Goal: Task Accomplishment & Management: Complete application form

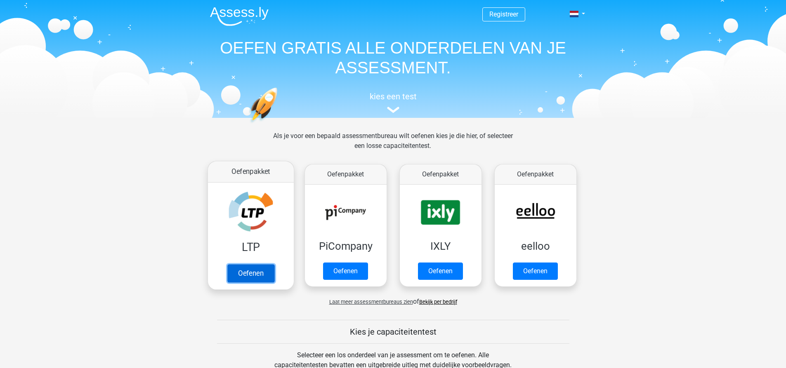
click at [246, 275] on link "Oefenen" at bounding box center [250, 273] width 47 height 18
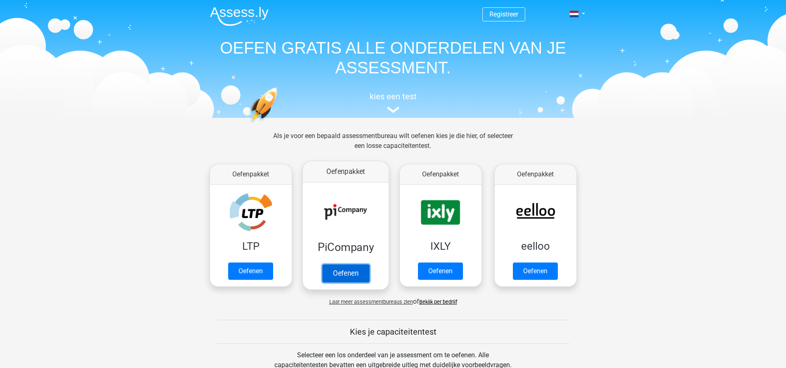
click at [337, 271] on link "Oefenen" at bounding box center [345, 273] width 47 height 18
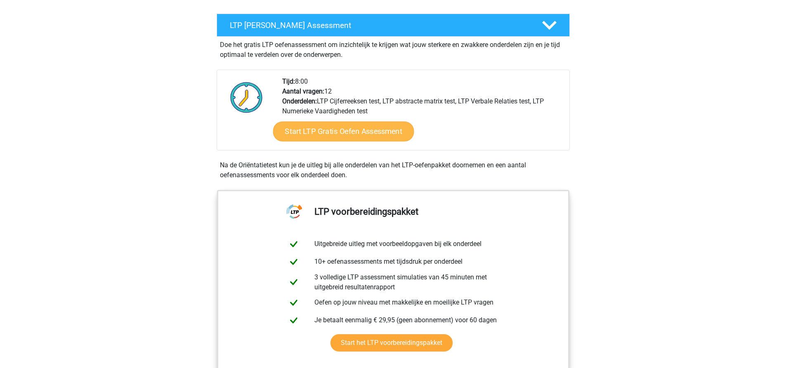
scroll to position [165, 0]
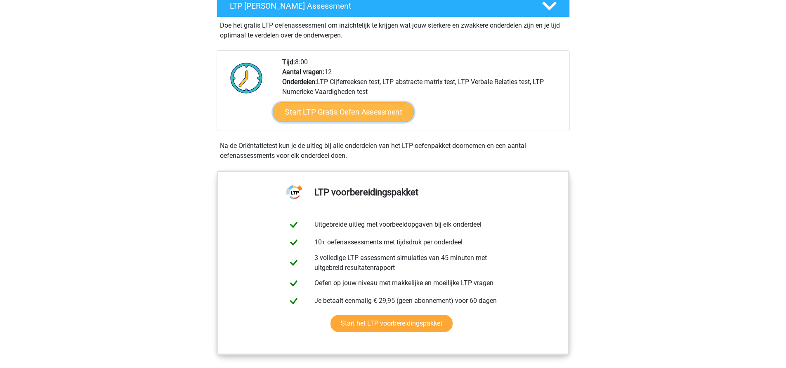
click at [344, 112] on link "Start LTP Gratis Oefen Assessment" at bounding box center [343, 112] width 141 height 20
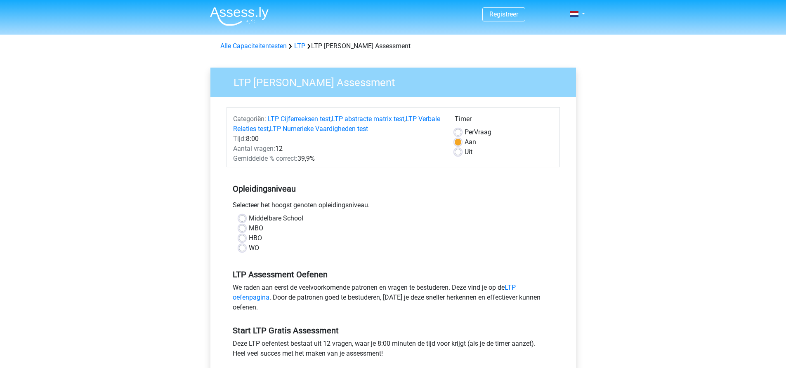
click at [243, 225] on div "MBO" at bounding box center [393, 229] width 309 height 10
click at [249, 229] on label "MBO" at bounding box center [256, 229] width 14 height 10
click at [243, 229] on input "MBO" at bounding box center [242, 228] width 7 height 8
radio input "true"
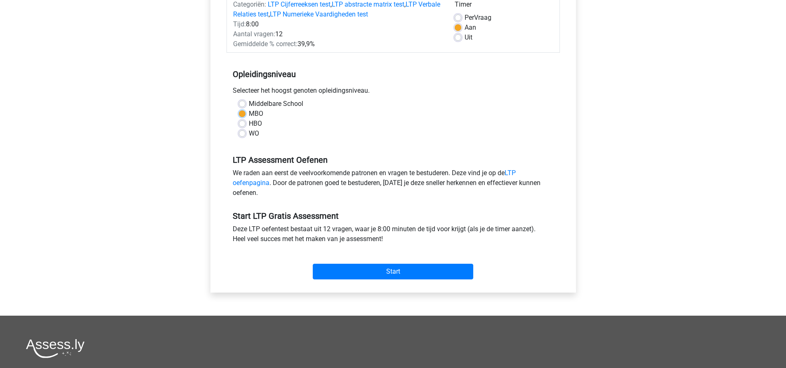
scroll to position [124, 0]
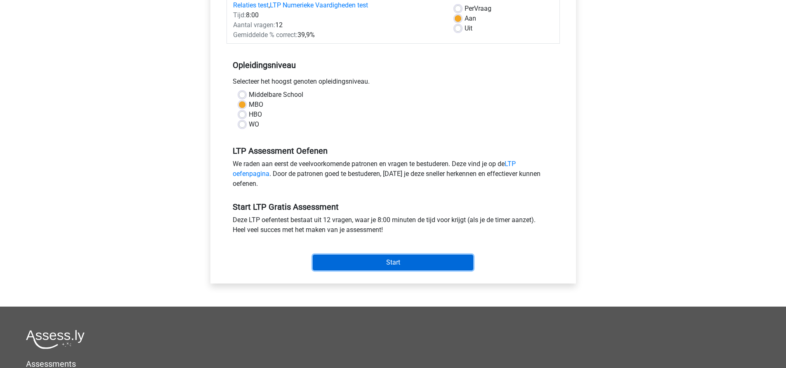
click at [360, 262] on input "Start" at bounding box center [393, 263] width 160 height 16
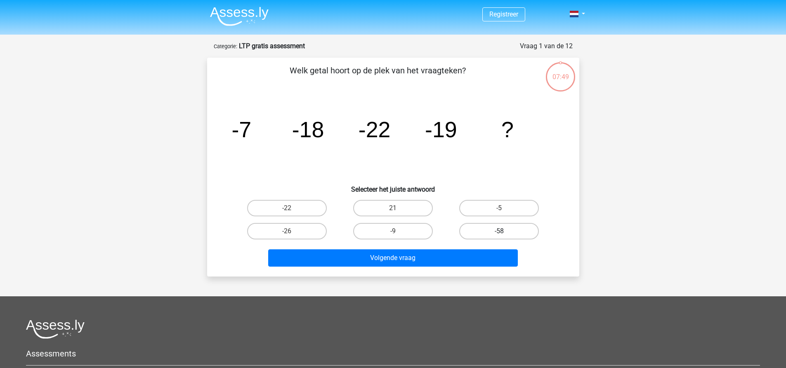
click at [498, 238] on label "-58" at bounding box center [499, 231] width 80 height 17
click at [499, 237] on input "-58" at bounding box center [501, 233] width 5 height 5
radio input "true"
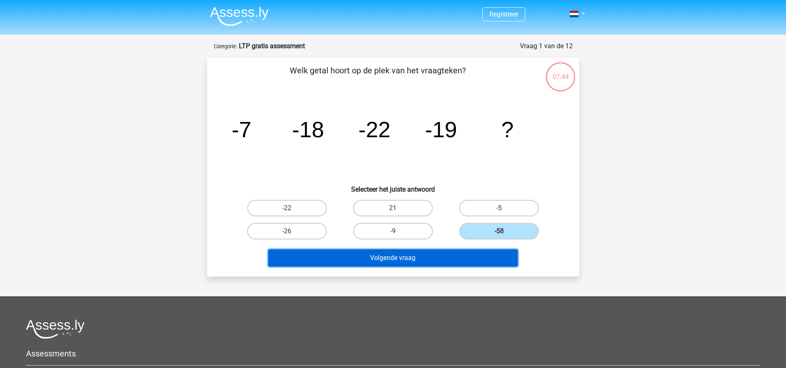
click at [454, 256] on button "Volgende vraag" at bounding box center [393, 258] width 250 height 17
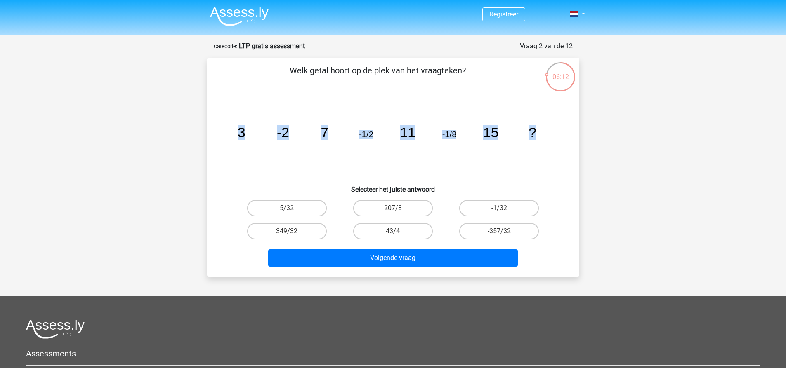
drag, startPoint x: 209, startPoint y: 123, endPoint x: 603, endPoint y: 141, distance: 394.0
click at [603, 141] on div "Registreer" at bounding box center [393, 257] width 786 height 514
click at [563, 101] on div "image/svg+xml 3 -2 7 -1/2 11 -1/8 15 ?" at bounding box center [393, 137] width 346 height 83
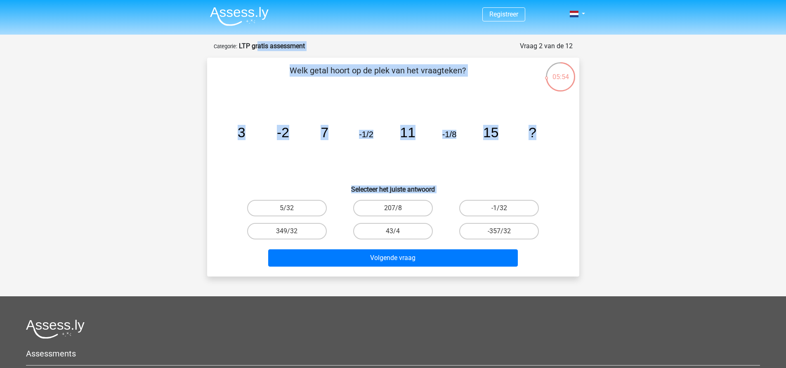
drag, startPoint x: 259, startPoint y: 50, endPoint x: 568, endPoint y: 197, distance: 341.9
click at [568, 197] on form "Vraag 2 van de 12 Categorie: LTP gratis assessment Welk getal hoort op de plek …" at bounding box center [393, 159] width 372 height 236
click at [125, 94] on div "Registreer" at bounding box center [393, 257] width 786 height 514
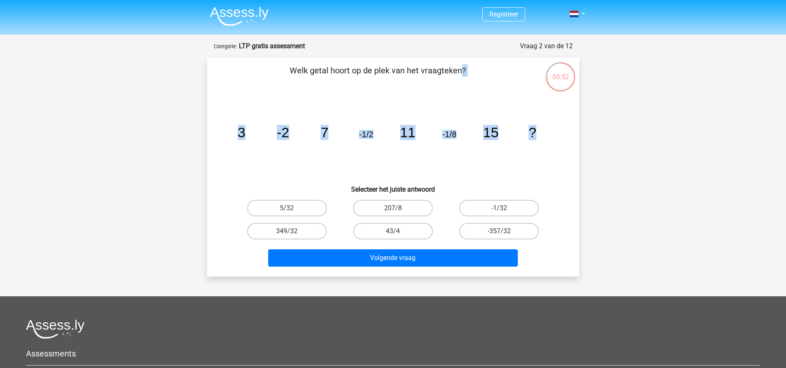
drag, startPoint x: 273, startPoint y: 64, endPoint x: 549, endPoint y: 137, distance: 285.8
click at [549, 137] on div "Welk getal hoort op de plek van het vraagteken? image/svg+xml 3 -2 7 -1/2 11 -1…" at bounding box center [392, 167] width 365 height 206
copy div "Welk getal hoort op de plek van het vraagteken? image/svg+xml 3 -2 7 -1/2 11 -1…"
click at [521, 170] on icon "image/svg+xml 3 -2 7 -1/2 11 -1/8 15 ?" at bounding box center [393, 137] width 332 height 83
click at [494, 208] on label "-1/32" at bounding box center [499, 208] width 80 height 17
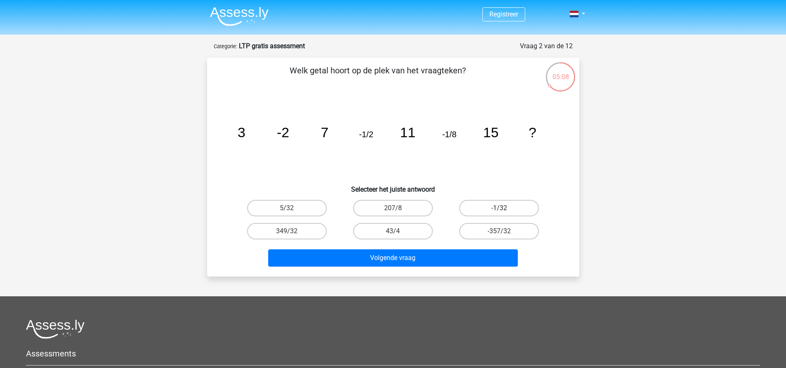
click at [499, 208] on input "-1/32" at bounding box center [501, 210] width 5 height 5
radio input "true"
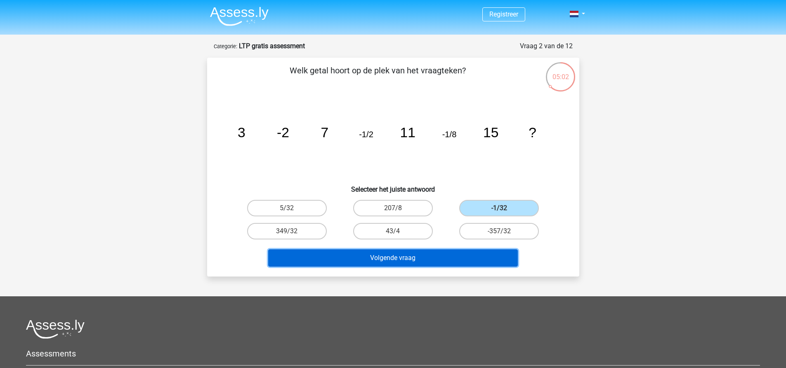
click at [465, 257] on button "Volgende vraag" at bounding box center [393, 258] width 250 height 17
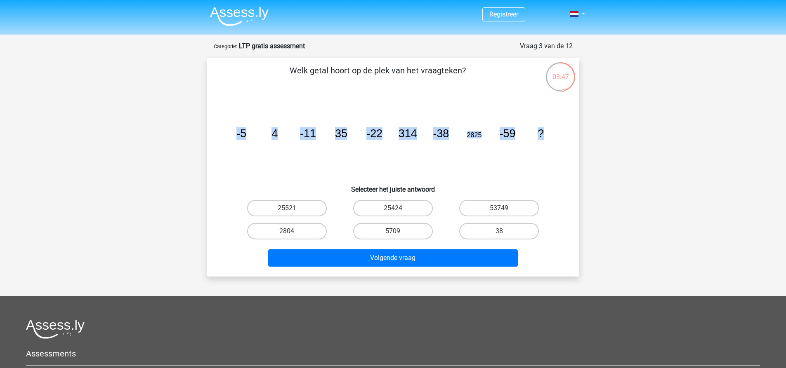
drag, startPoint x: 228, startPoint y: 129, endPoint x: 557, endPoint y: 133, distance: 329.2
click at [557, 133] on icon "image/svg+xml -5 4 -11 35 -22 314 -38 2825 -59 ?" at bounding box center [393, 137] width 332 height 83
copy g "-5 4 -11 35 -22 314 -38 2825 -59 ?"
click at [491, 159] on icon "image/svg+xml -5 4 -11 35 -22 314 -38 2825 -59 ?" at bounding box center [393, 137] width 332 height 83
click at [387, 210] on label "25424" at bounding box center [393, 208] width 80 height 17
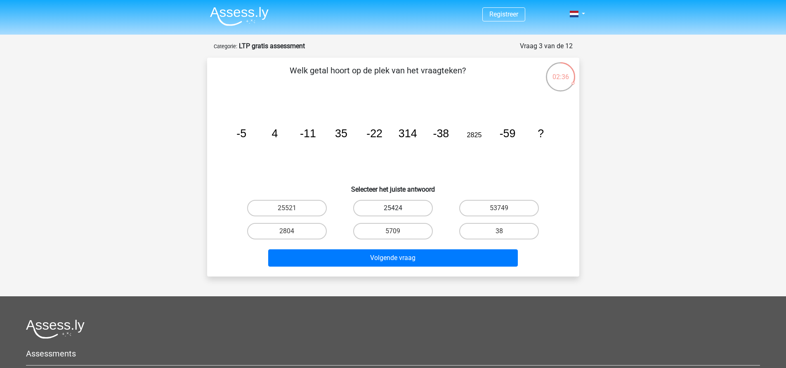
click at [393, 210] on input "25424" at bounding box center [395, 210] width 5 height 5
radio input "true"
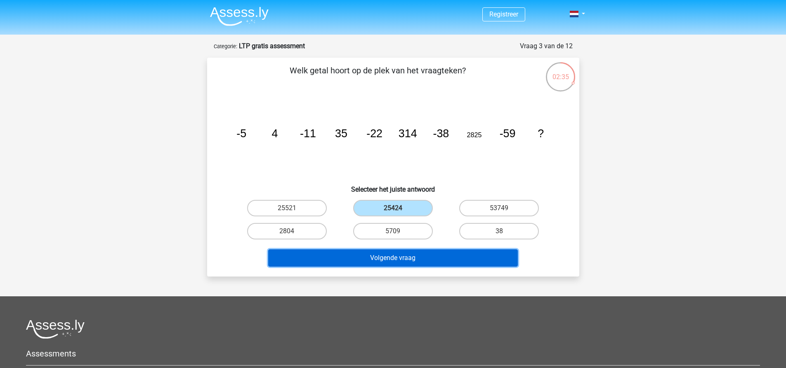
click at [402, 257] on button "Volgende vraag" at bounding box center [393, 258] width 250 height 17
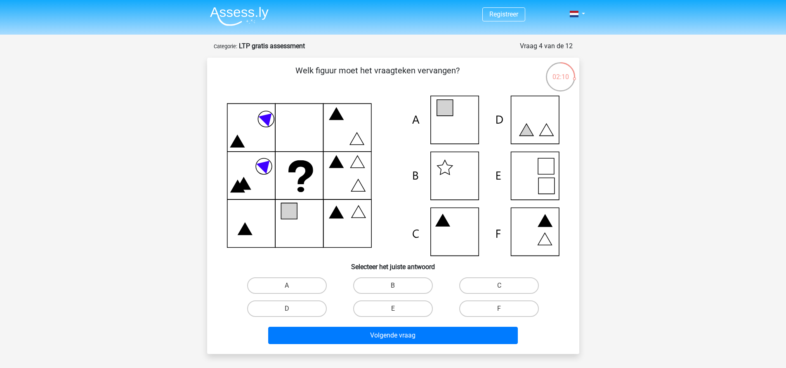
click at [259, 166] on icon at bounding box center [265, 165] width 18 height 18
click at [398, 288] on input "B" at bounding box center [395, 288] width 5 height 5
radio input "true"
click at [297, 312] on label "D" at bounding box center [287, 309] width 80 height 17
click at [292, 312] on input "D" at bounding box center [289, 311] width 5 height 5
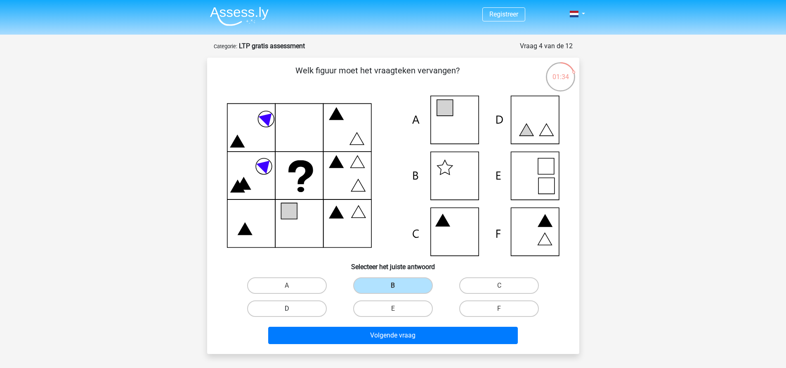
radio input "true"
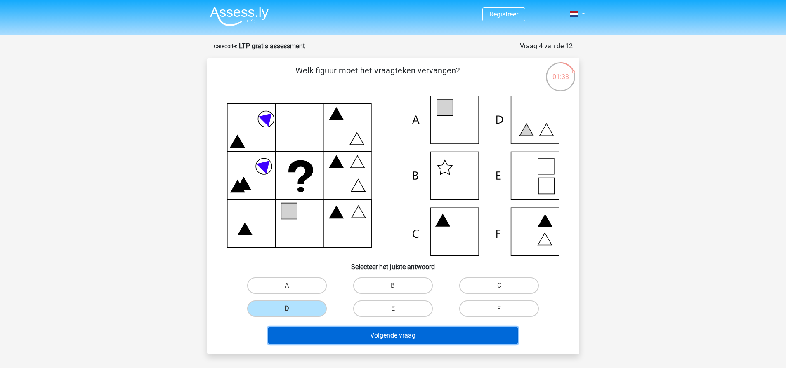
click at [353, 339] on button "Volgende vraag" at bounding box center [393, 335] width 250 height 17
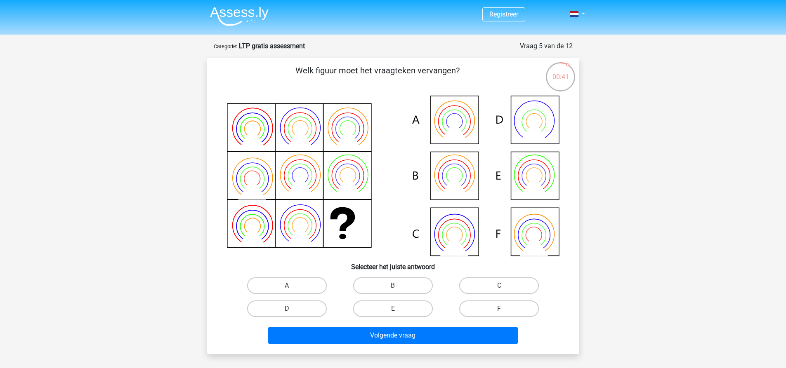
click at [395, 286] on input "B" at bounding box center [395, 288] width 5 height 5
radio input "true"
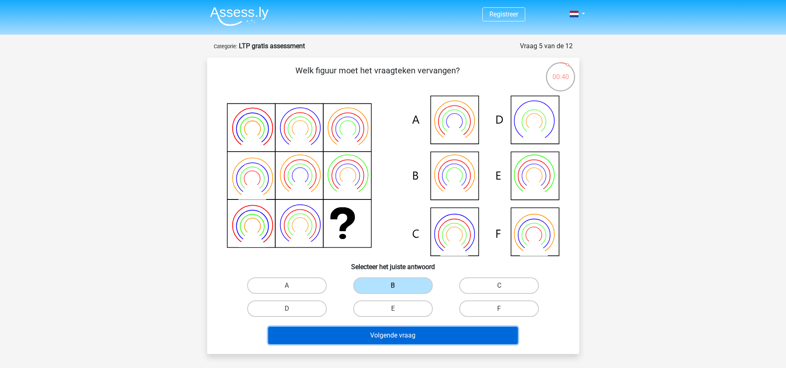
click at [400, 337] on button "Volgende vraag" at bounding box center [393, 335] width 250 height 17
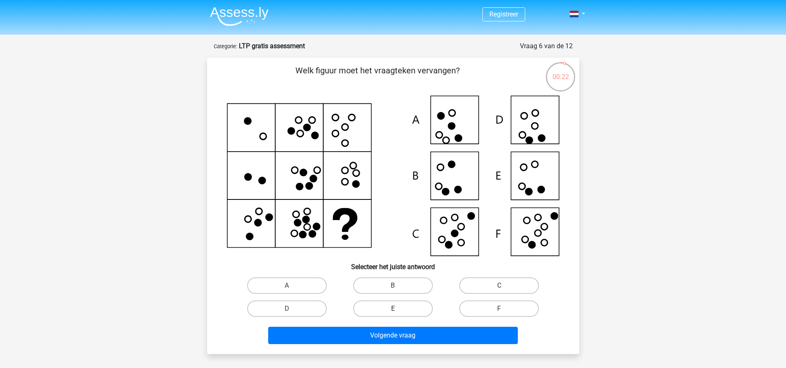
click at [407, 309] on label "E" at bounding box center [393, 309] width 80 height 17
click at [398, 309] on input "E" at bounding box center [395, 311] width 5 height 5
radio input "true"
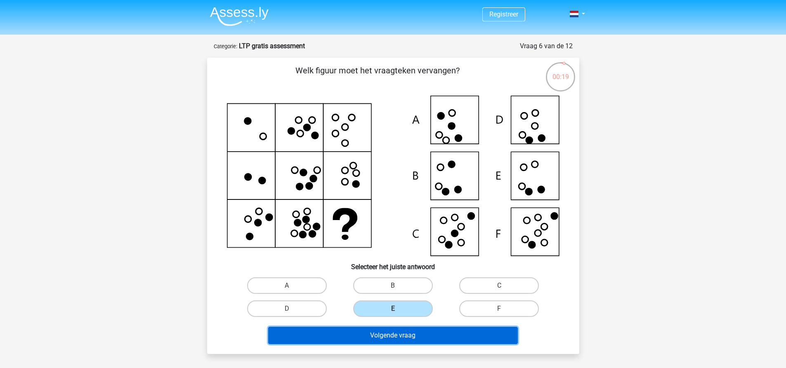
click at [370, 341] on button "Volgende vraag" at bounding box center [393, 335] width 250 height 17
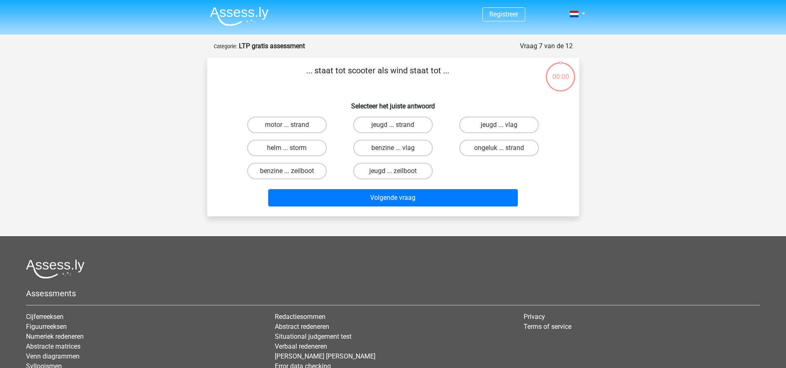
click at [290, 123] on label "motor ... strand" at bounding box center [287, 125] width 80 height 17
click at [290, 125] on input "motor ... strand" at bounding box center [289, 127] width 5 height 5
radio input "true"
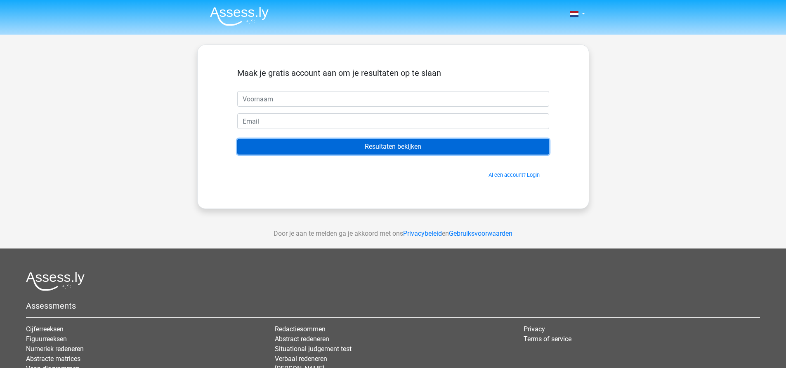
click at [464, 152] on input "Resultaten bekijken" at bounding box center [393, 147] width 312 height 16
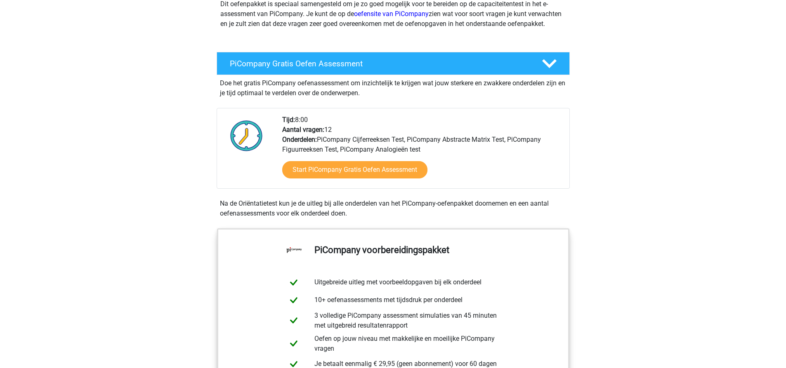
scroll to position [124, 0]
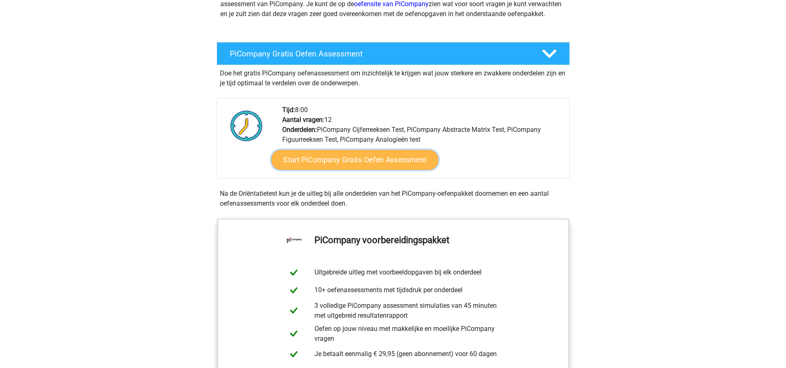
click at [385, 167] on link "Start PiCompany Gratis Oefen Assessment" at bounding box center [354, 160] width 167 height 20
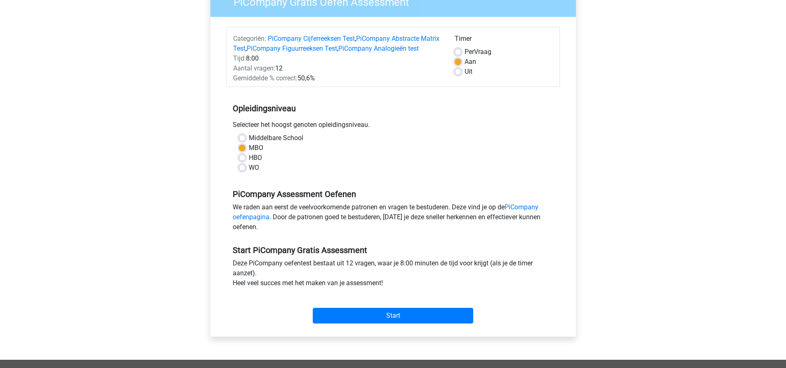
scroll to position [83, 0]
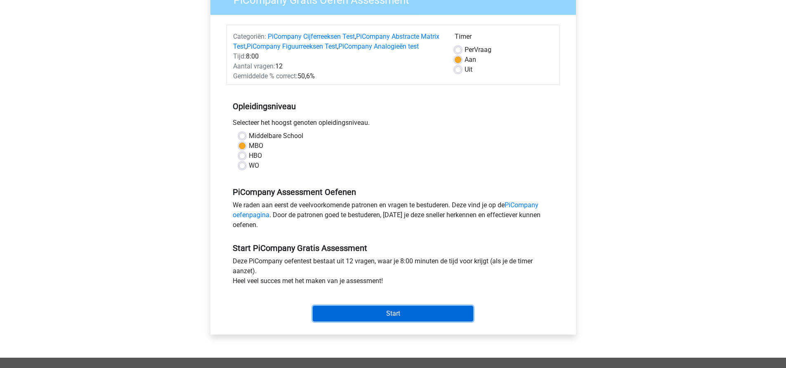
click at [401, 321] on input "Start" at bounding box center [393, 314] width 160 height 16
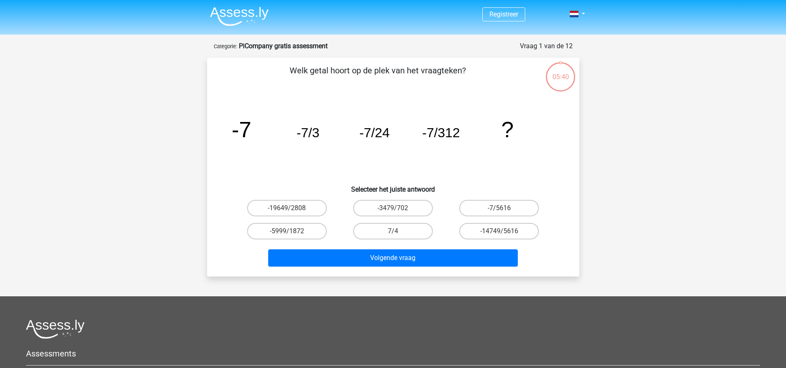
click at [499, 233] on input "-14749/5616" at bounding box center [501, 233] width 5 height 5
radio input "true"
click at [502, 205] on label "-7/5616" at bounding box center [499, 208] width 80 height 17
click at [502, 208] on input "-7/5616" at bounding box center [501, 210] width 5 height 5
radio input "true"
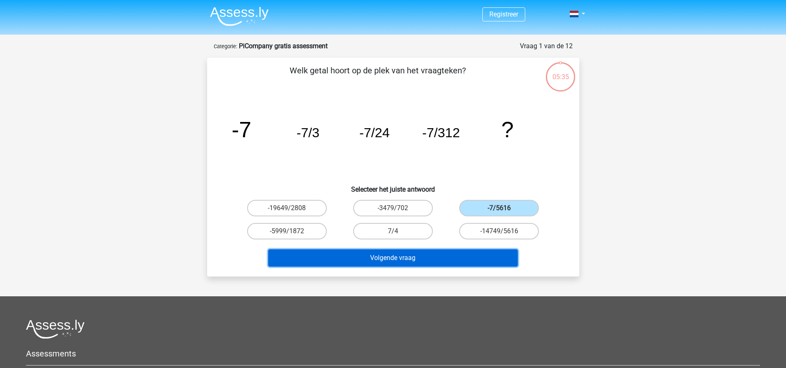
click at [444, 256] on button "Volgende vraag" at bounding box center [393, 258] width 250 height 17
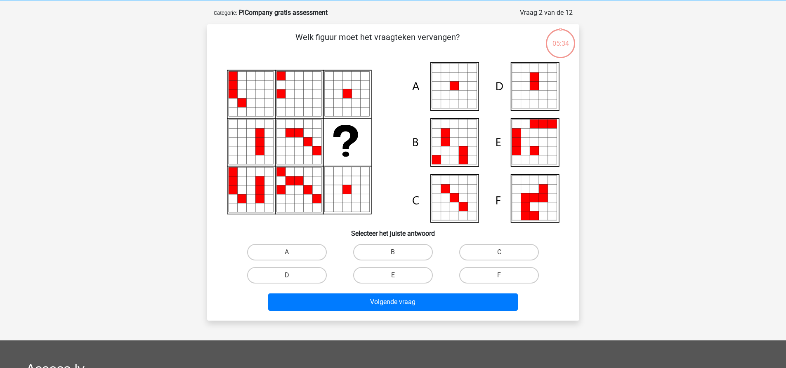
scroll to position [41, 0]
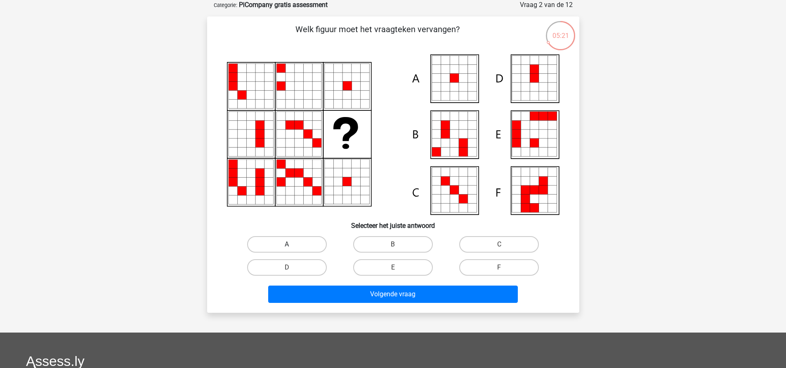
click at [275, 251] on label "A" at bounding box center [287, 244] width 80 height 17
click at [287, 250] on input "A" at bounding box center [289, 247] width 5 height 5
radio input "true"
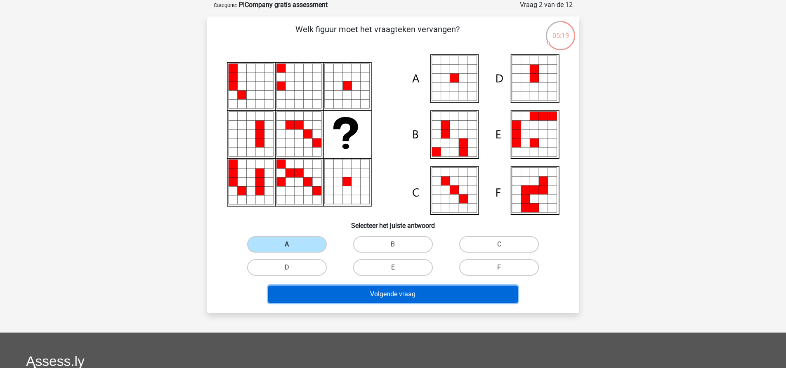
click at [349, 299] on button "Volgende vraag" at bounding box center [393, 294] width 250 height 17
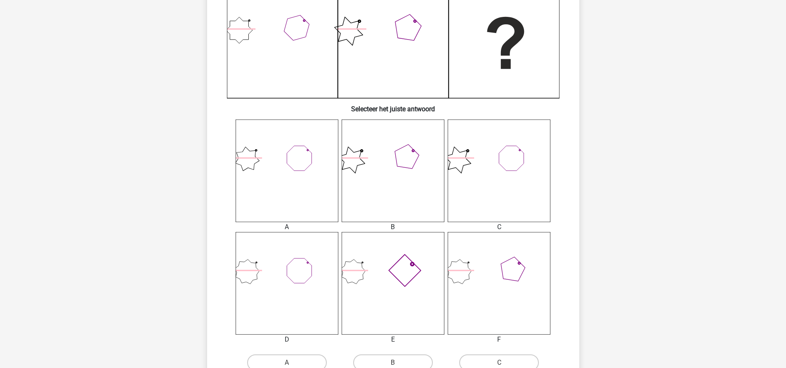
scroll to position [289, 0]
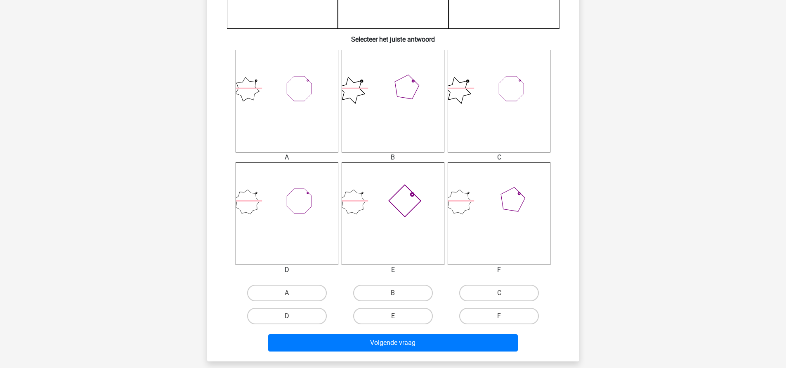
click at [393, 208] on icon at bounding box center [393, 214] width 103 height 103
click at [385, 318] on label "E" at bounding box center [393, 316] width 80 height 17
click at [393, 318] on input "E" at bounding box center [395, 318] width 5 height 5
radio input "true"
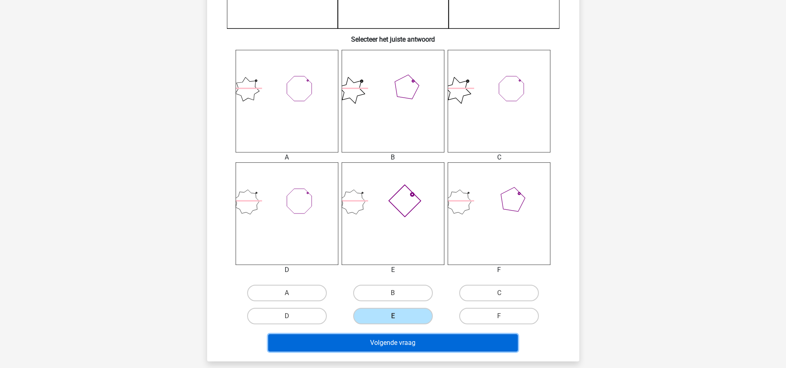
click at [385, 340] on button "Volgende vraag" at bounding box center [393, 343] width 250 height 17
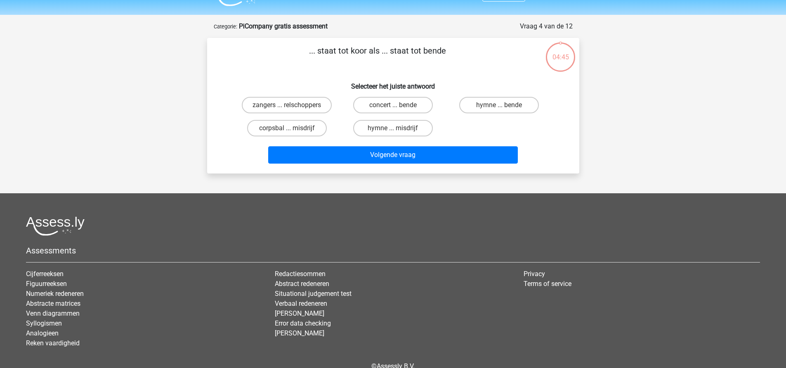
scroll to position [0, 0]
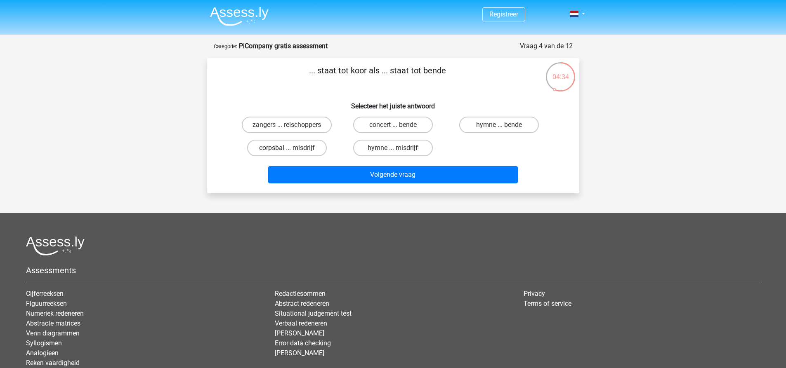
drag, startPoint x: 302, startPoint y: 73, endPoint x: 332, endPoint y: 156, distance: 87.8
click at [407, 157] on div "... staat tot koor als ... staat tot bende Selecteer het juiste antwoord zanger…" at bounding box center [392, 125] width 365 height 123
click at [208, 153] on div "... staat tot koor als ... staat tot bende Selecteer het juiste antwoord zanger…" at bounding box center [393, 126] width 372 height 136
drag, startPoint x: 217, startPoint y: 152, endPoint x: 445, endPoint y: 117, distance: 230.4
click at [445, 117] on div "... staat tot koor als ... staat tot bende Selecteer het juiste antwoord zanger…" at bounding box center [392, 125] width 365 height 123
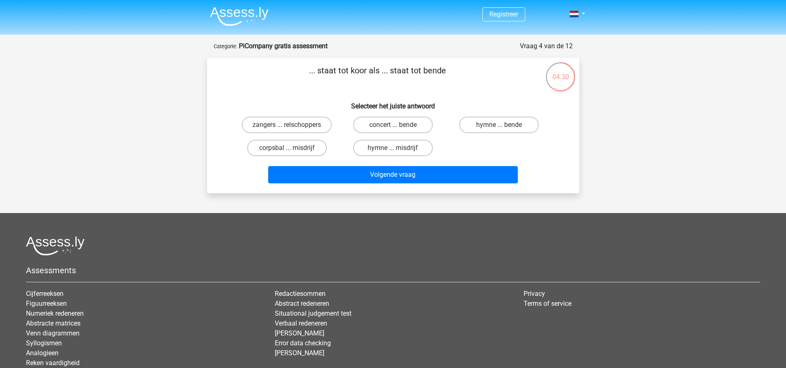
drag, startPoint x: 466, startPoint y: 66, endPoint x: 540, endPoint y: 67, distance: 73.8
click at [540, 67] on div "... staat tot koor als ... staat tot bende Selecteer het juiste antwoord zanger…" at bounding box center [392, 125] width 365 height 123
copy p "... staat tot koor als ... staat tot bende"
click at [295, 130] on label "zangers ... relschoppers" at bounding box center [287, 125] width 90 height 17
click at [292, 130] on input "zangers ... relschoppers" at bounding box center [289, 127] width 5 height 5
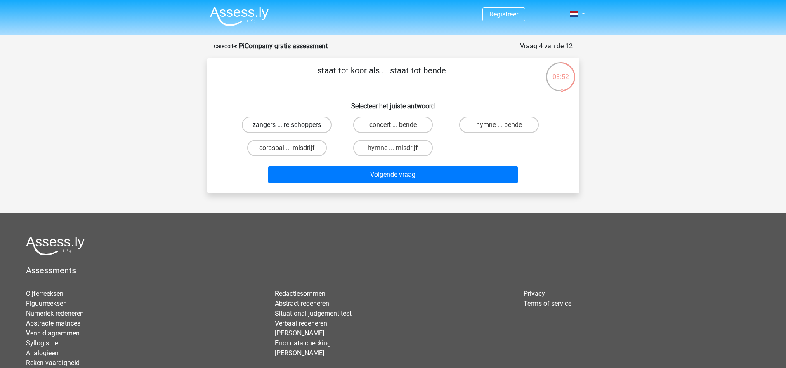
radio input "true"
click at [300, 166] on div "Volgende vraag" at bounding box center [393, 173] width 346 height 27
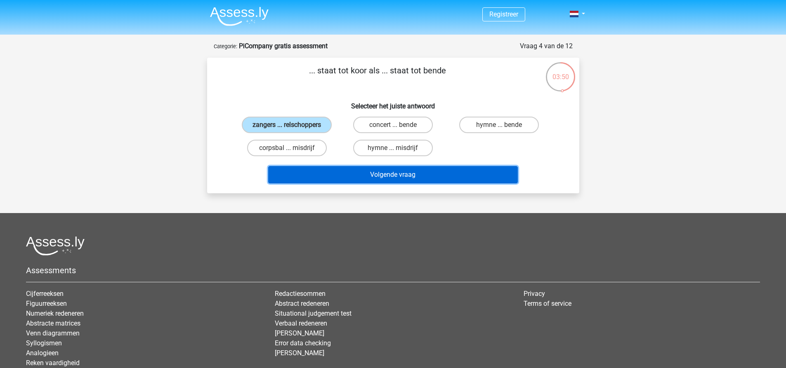
click at [298, 173] on button "Volgende vraag" at bounding box center [393, 174] width 250 height 17
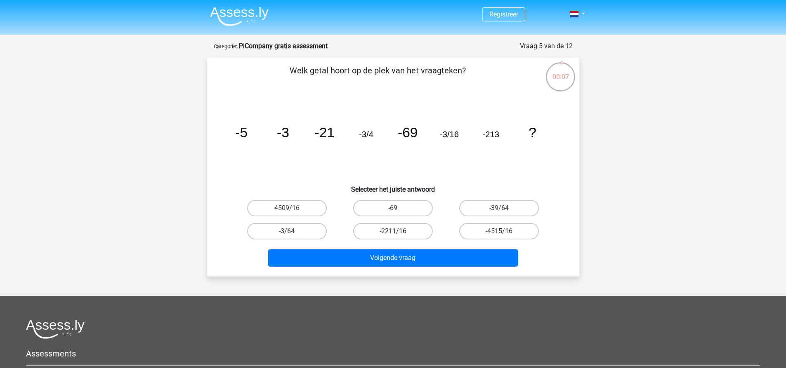
click at [368, 226] on label "-2211/16" at bounding box center [393, 231] width 80 height 17
click at [393, 231] on input "-2211/16" at bounding box center [395, 233] width 5 height 5
radio input "true"
click at [290, 235] on input "-3/64" at bounding box center [289, 233] width 5 height 5
radio input "true"
